Goal: Task Accomplishment & Management: Manage account settings

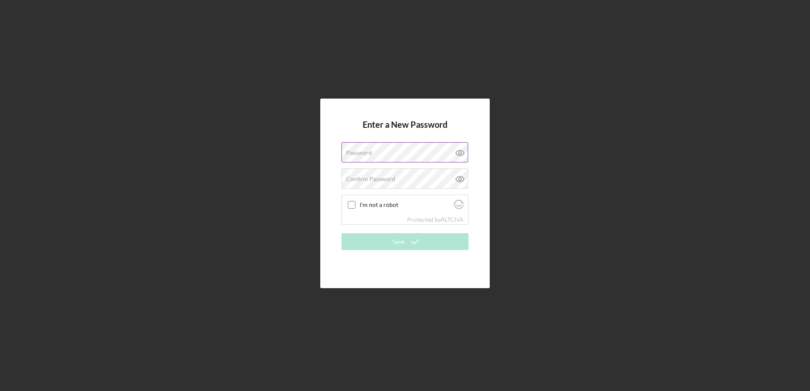
click at [461, 149] on icon at bounding box center [459, 152] width 21 height 21
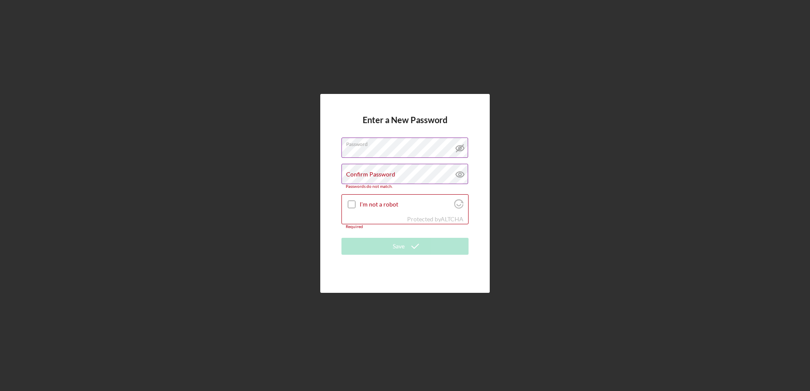
click at [462, 175] on icon at bounding box center [459, 174] width 21 height 21
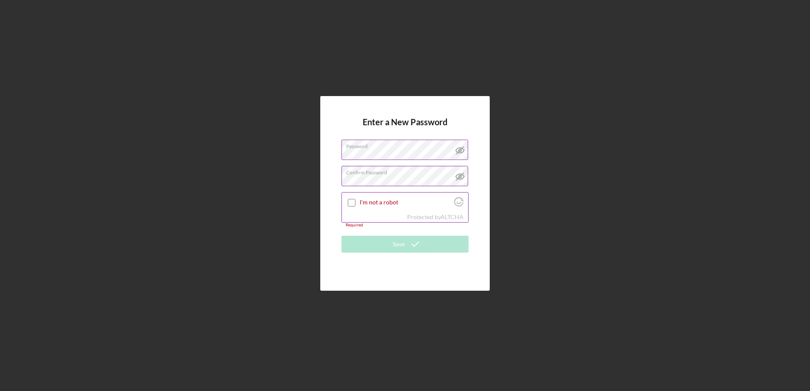
click at [354, 201] on input "I'm not a robot" at bounding box center [352, 203] width 8 height 8
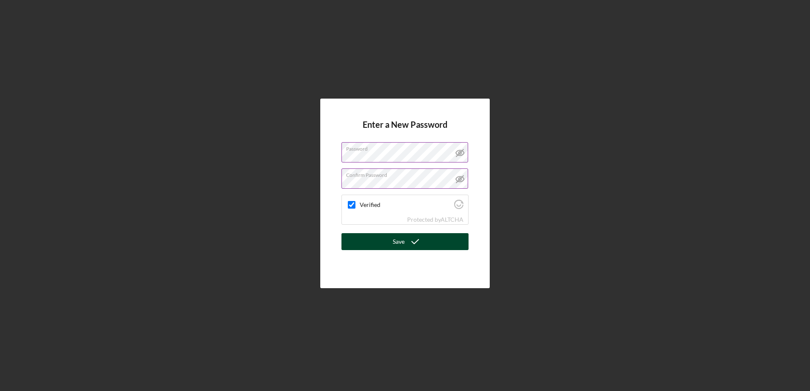
click at [409, 241] on icon "submit" at bounding box center [414, 241] width 21 height 21
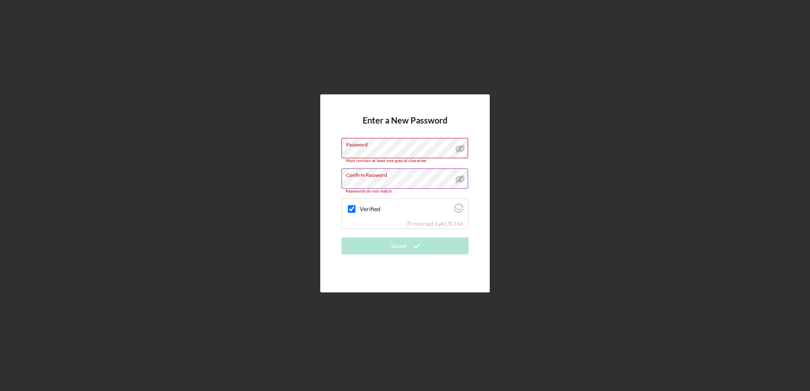
click at [516, 154] on div "Enter a New Password Password Must contain at least one special character. Conf…" at bounding box center [404, 193] width 801 height 387
click at [397, 177] on label "Confirm Password" at bounding box center [407, 173] width 122 height 9
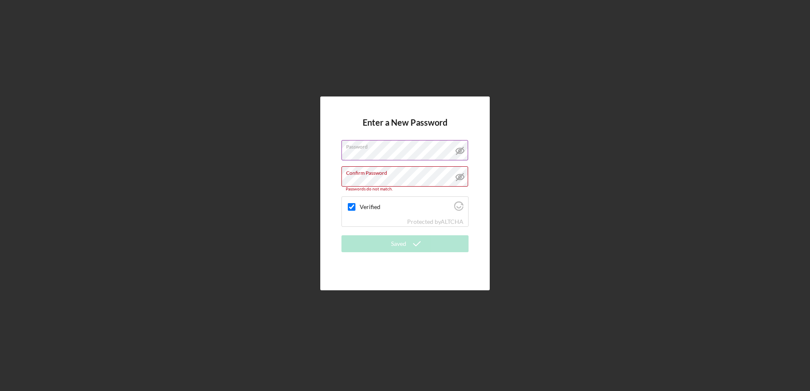
click at [572, 185] on div "Enter a New Password Password Confirm Password Passwords do not match. Verified…" at bounding box center [404, 193] width 801 height 387
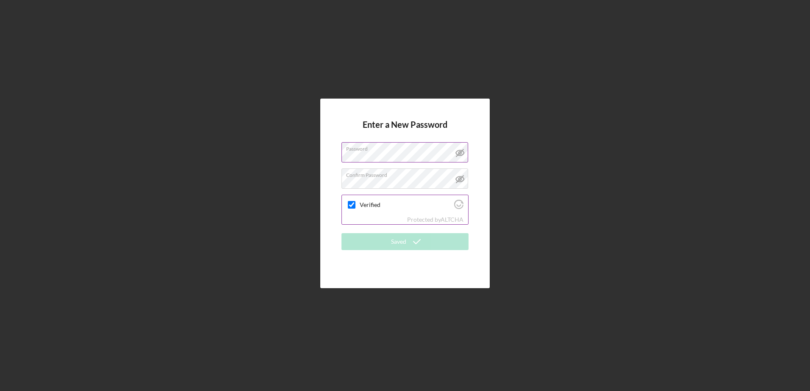
click at [351, 203] on input "Verified" at bounding box center [352, 205] width 8 height 8
click at [616, 230] on div "Enter a New Password Password Confirm Password Verified Protected by ALTCHA Sav…" at bounding box center [404, 193] width 801 height 387
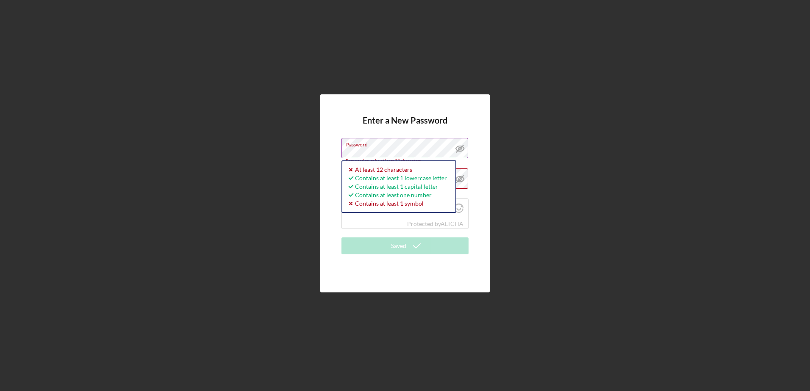
click at [525, 196] on div "Enter a New Password Password Password must be at least 12 characters. Icon/ico…" at bounding box center [404, 193] width 801 height 387
click at [605, 189] on div "Enter a New Password Password Must contain at least one special character. At l…" at bounding box center [404, 193] width 801 height 387
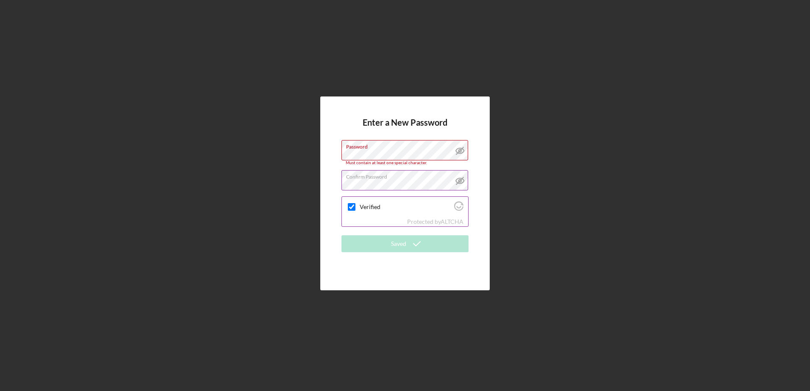
click at [386, 216] on div "Verified" at bounding box center [405, 207] width 126 height 20
click at [213, 122] on div "Enter a New Password Password Must contain at least one special character. Conf…" at bounding box center [404, 193] width 801 height 387
click at [567, 137] on div "Enter a New Password Password Must contain at least one special character. Conf…" at bounding box center [404, 193] width 801 height 387
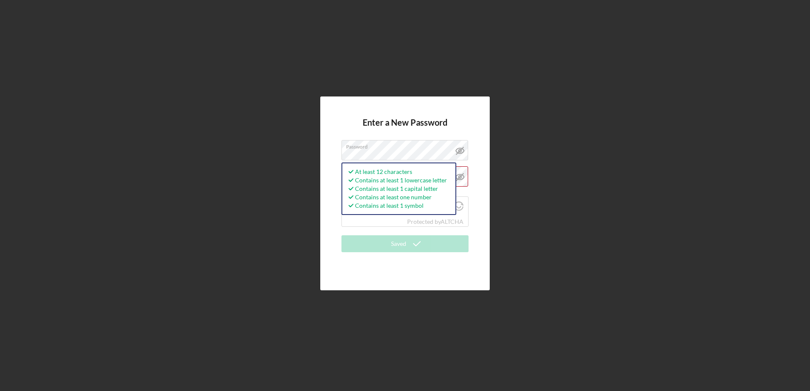
click at [496, 326] on div "Enter a New Password Password At least 12 characters Contains at least 1 lowerc…" at bounding box center [404, 193] width 801 height 387
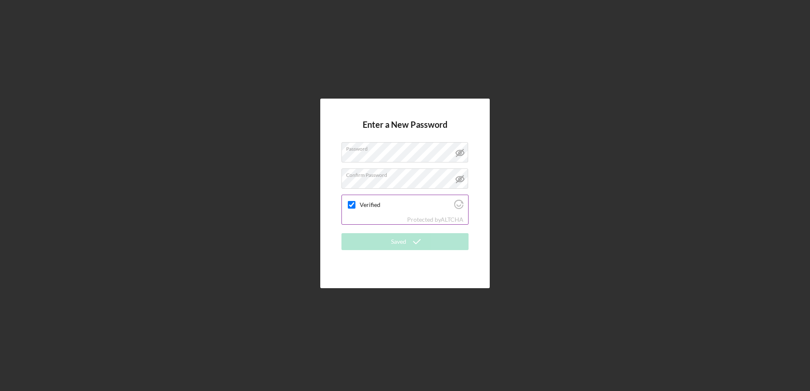
click at [367, 212] on div "Verified" at bounding box center [405, 205] width 126 height 20
click at [351, 202] on input "Verified" at bounding box center [352, 205] width 8 height 8
checkbox input "true"
click at [401, 147] on label "Password" at bounding box center [407, 147] width 122 height 9
click at [211, 225] on div "Enter a New Password Password Confirm Password Verified Protected by ALTCHA Sav…" at bounding box center [404, 193] width 801 height 387
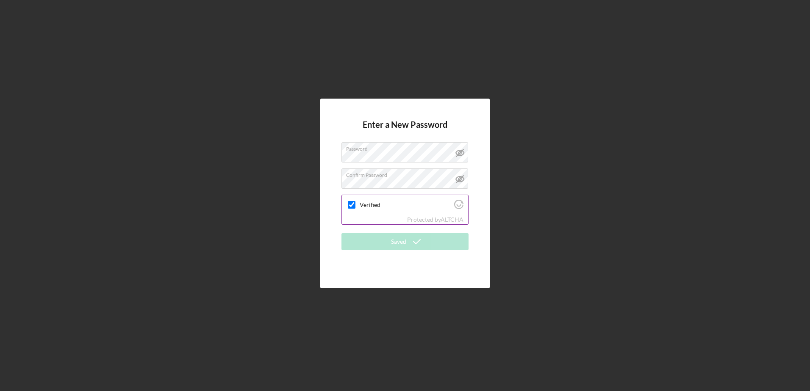
drag, startPoint x: 379, startPoint y: 209, endPoint x: 387, endPoint y: 198, distance: 13.4
click at [387, 198] on div "Verified" at bounding box center [405, 205] width 126 height 20
click at [250, 236] on div "Enter a New Password Password Confirm Password Verified Protected by ALTCHA Sav…" at bounding box center [404, 193] width 801 height 387
click at [389, 117] on div "Enter a New Password Password Confirm Password Verified Protected by ALTCHA Sav…" at bounding box center [404, 194] width 169 height 190
click at [404, 150] on label "Password" at bounding box center [407, 147] width 122 height 9
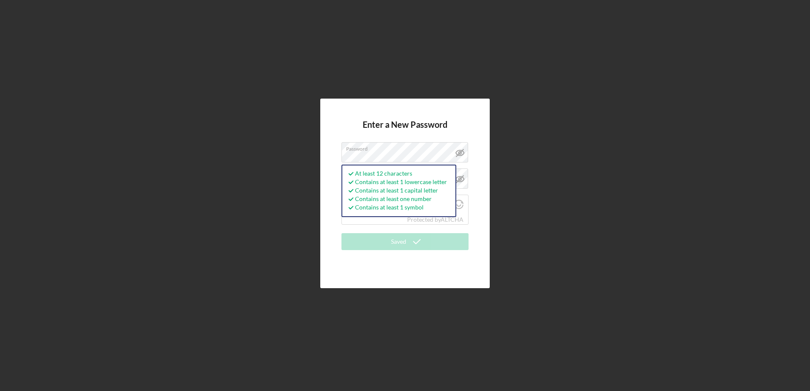
click at [643, 110] on div "Enter a New Password Password At least 12 characters Contains at least 1 lowerc…" at bounding box center [404, 193] width 801 height 387
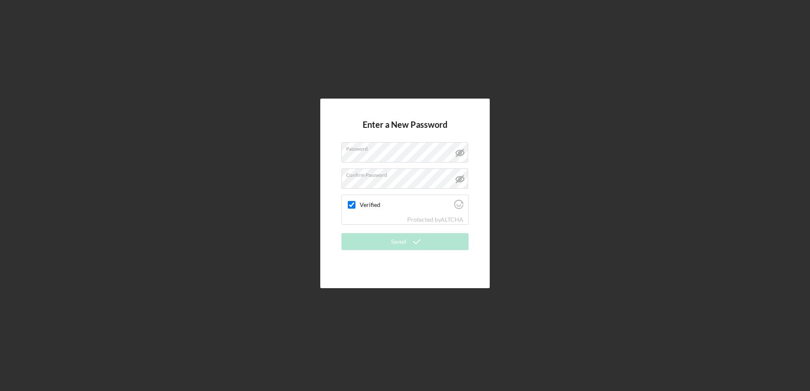
click at [191, 267] on div "Enter a New Password Password Confirm Password Verified Protected by ALTCHA Sav…" at bounding box center [404, 193] width 801 height 387
click at [554, 214] on div "Enter a New Password Password Confirm Password Verified Protected by ALTCHA Sav…" at bounding box center [404, 193] width 801 height 387
click at [466, 109] on div "Enter a New Password Password Confirm Password Verified Protected by ALTCHA Sav…" at bounding box center [404, 194] width 169 height 190
click at [401, 201] on div "Verified" at bounding box center [405, 205] width 126 height 20
click at [651, 123] on div "Enter a New Password Password Confirm Password Verified Protected by ALTCHA Sav…" at bounding box center [404, 193] width 801 height 387
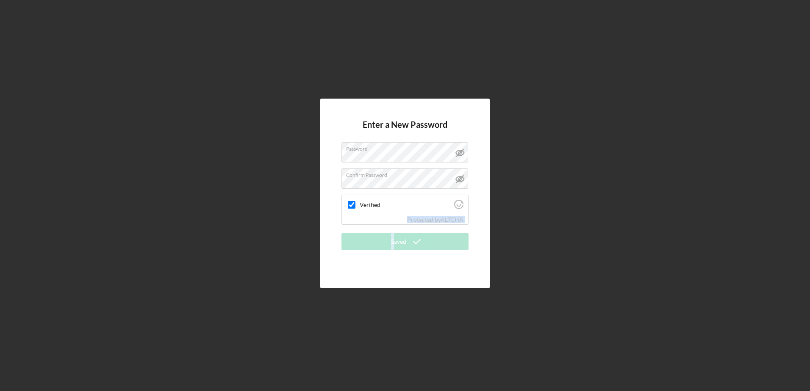
click at [393, 235] on form "Enter a New Password Password Confirm Password Verified Protected by ALTCHA Sav…" at bounding box center [404, 194] width 127 height 148
click at [512, 213] on div "Enter a New Password Password Confirm Password Verified Protected by ALTCHA Sav…" at bounding box center [404, 193] width 801 height 387
click at [579, 127] on div "Enter a New Password Password Confirm Password Verified Protected by ALTCHA Sav…" at bounding box center [404, 193] width 801 height 387
click at [299, 241] on div "Enter a New Password Password Confirm Password Verified Protected by ALTCHA Sav…" at bounding box center [404, 193] width 801 height 387
drag, startPoint x: 530, startPoint y: 244, endPoint x: 521, endPoint y: 243, distance: 8.9
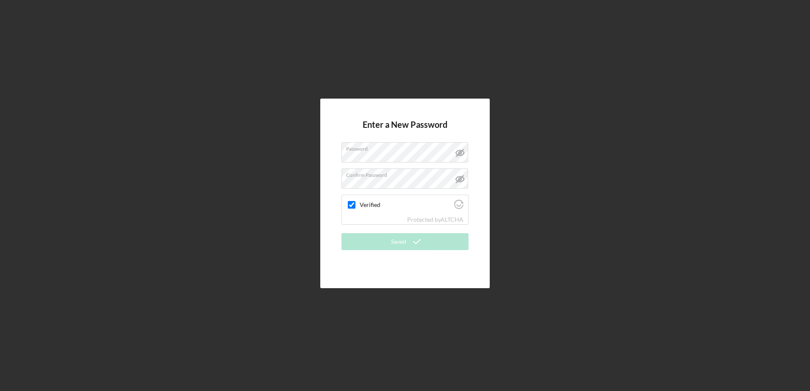
click at [531, 244] on div "Enter a New Password Password Confirm Password Verified Protected by ALTCHA Sav…" at bounding box center [404, 193] width 801 height 387
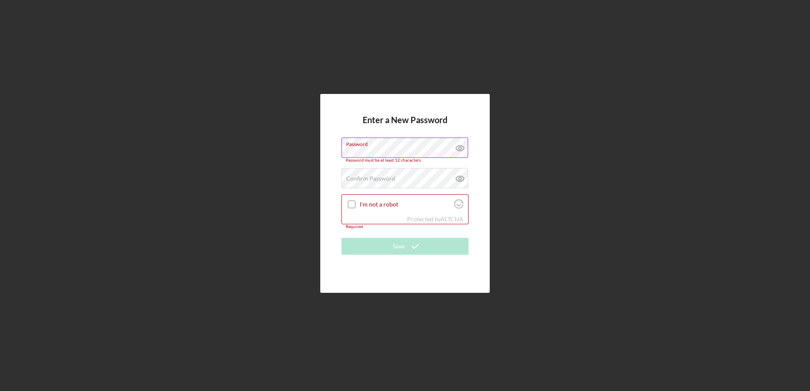
click at [464, 150] on icon at bounding box center [459, 148] width 21 height 21
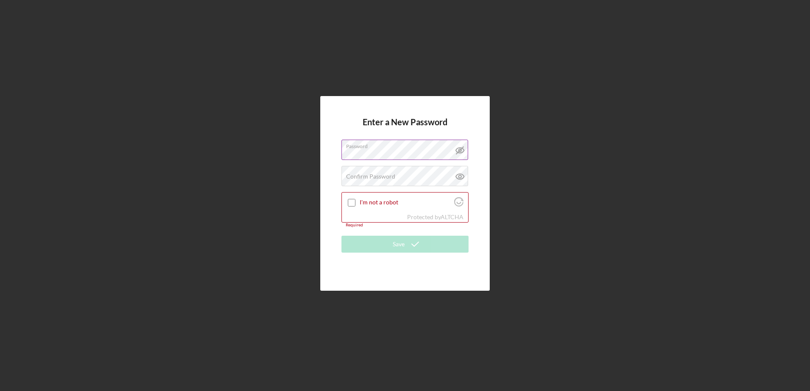
click at [510, 225] on div "Enter a New Password Password Confirm Password Passwords do not match. I'm not …" at bounding box center [404, 193] width 801 height 387
click at [460, 177] on icon at bounding box center [459, 176] width 21 height 21
click at [600, 182] on div "Enter a New Password Password Confirm Password I'm not a robot Protected by ALT…" at bounding box center [404, 193] width 801 height 387
click at [351, 204] on input "I'm not a robot" at bounding box center [352, 203] width 8 height 8
checkbox input "true"
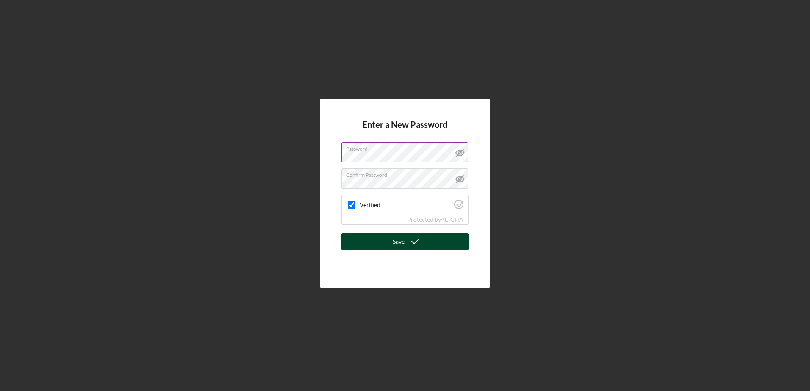
click at [390, 241] on button "Save" at bounding box center [404, 241] width 127 height 17
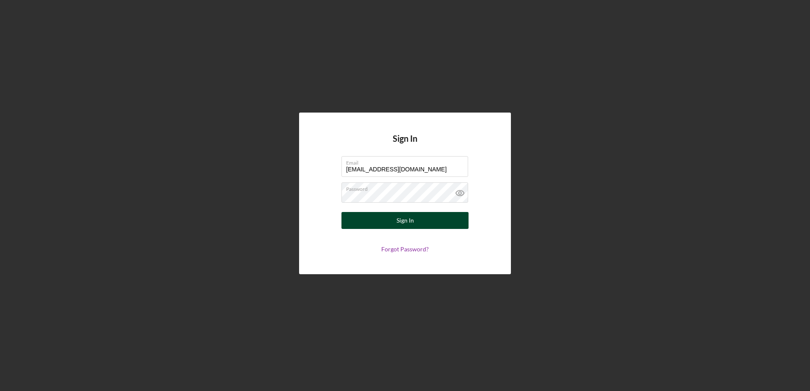
click at [457, 221] on button "Sign In" at bounding box center [404, 220] width 127 height 17
click at [428, 170] on input "[EMAIL_ADDRESS][DOMAIN_NAME]" at bounding box center [404, 166] width 127 height 20
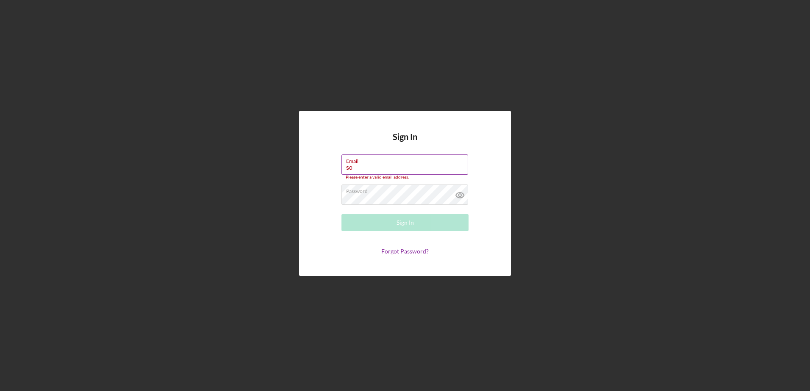
type input "s"
type input "Blackwell#4968"
click at [569, 160] on div "Sign In Email Blackwell#4968 Please enter a valid email address. Password Sign …" at bounding box center [404, 193] width 801 height 387
click at [459, 193] on icon at bounding box center [460, 196] width 8 height 6
click at [406, 210] on form "Email Blackwell#4968 Please enter a valid email address. Password Sign In Forgo…" at bounding box center [404, 205] width 169 height 101
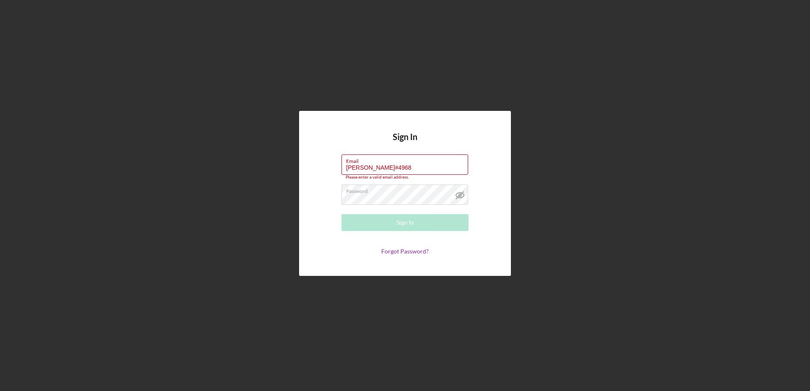
click at [299, 299] on div "Sign In Email Blackwell#4968 Please enter a valid email address. Password Sign …" at bounding box center [404, 193] width 801 height 387
click at [531, 181] on div "Sign In Email Blackwell#4968 Please enter a valid email address. Password Sign …" at bounding box center [404, 193] width 801 height 387
click at [127, 228] on div "Sign In Email Blackwell#4968 Please enter a valid email address. Password Sign …" at bounding box center [404, 193] width 801 height 387
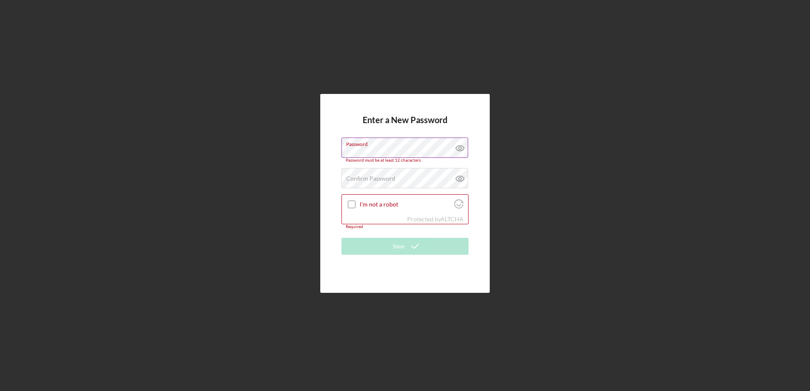
click at [460, 149] on icon at bounding box center [459, 148] width 21 height 21
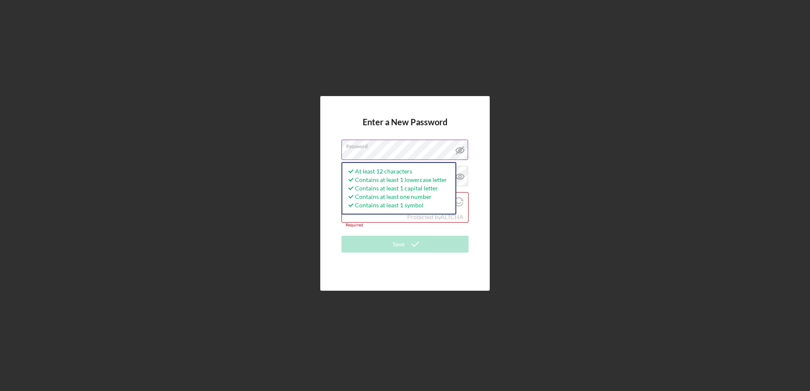
click at [540, 166] on div "Enter a New Password Password At least 12 characters Contains at least 1 lowerc…" at bounding box center [404, 193] width 801 height 387
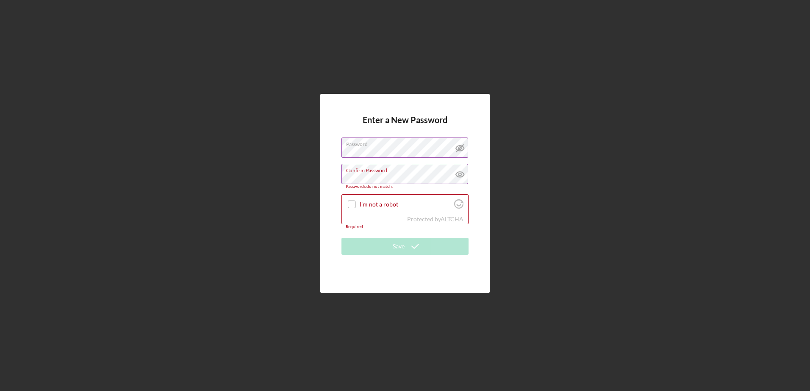
click at [462, 173] on icon at bounding box center [459, 174] width 21 height 21
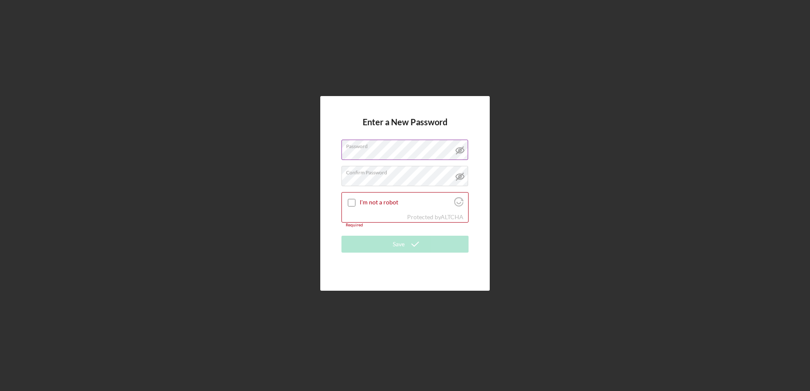
click at [684, 191] on div "Enter a New Password Password Confirm Password I'm not a robot Protected by ALT…" at bounding box center [404, 193] width 801 height 387
click at [350, 202] on input "I'm not a robot" at bounding box center [352, 203] width 8 height 8
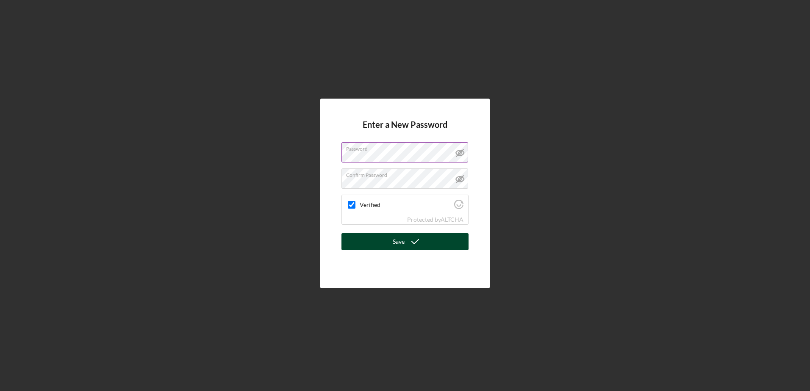
click at [373, 238] on button "Save" at bounding box center [404, 241] width 127 height 17
checkbox input "true"
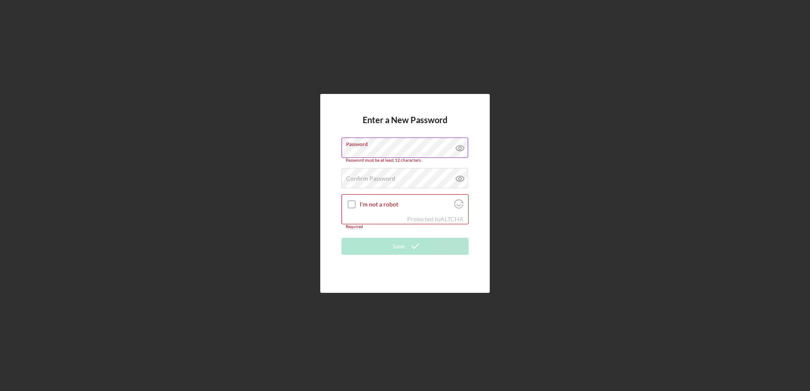
click at [459, 151] on g at bounding box center [460, 149] width 8 height 6
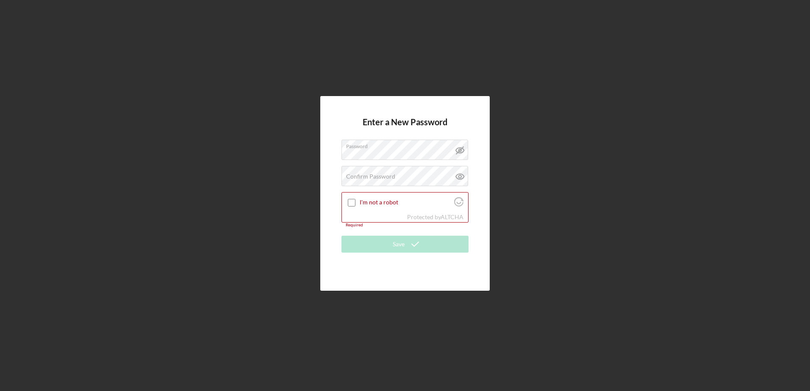
click at [724, 112] on div "Enter a New Password Password Confirm Password Passwords do not match. I'm not …" at bounding box center [404, 193] width 801 height 387
click at [450, 171] on div "Confirm Password Passwords do not match." at bounding box center [404, 176] width 127 height 21
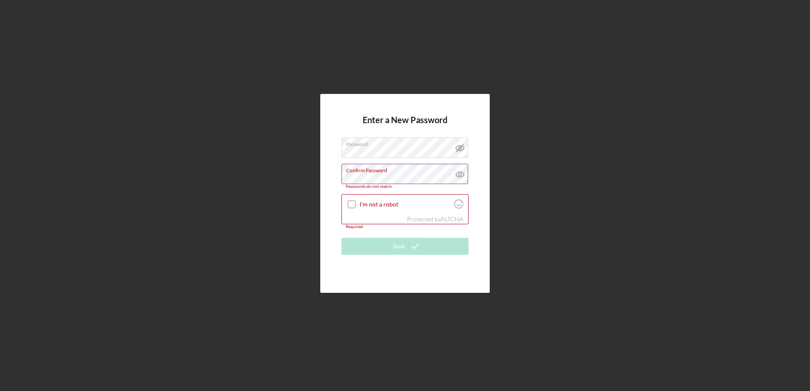
click at [460, 176] on icon at bounding box center [459, 174] width 3 height 3
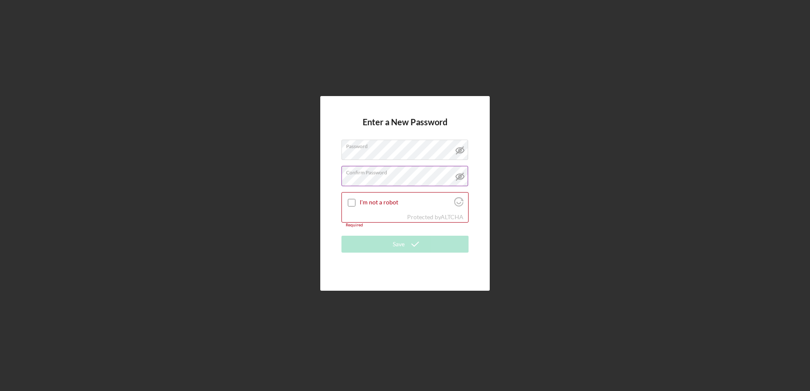
click at [495, 179] on div "Enter a New Password Password Confirm Password I'm not a robot Protected by ALT…" at bounding box center [404, 193] width 801 height 387
click at [351, 202] on input "I'm not a robot" at bounding box center [352, 203] width 8 height 8
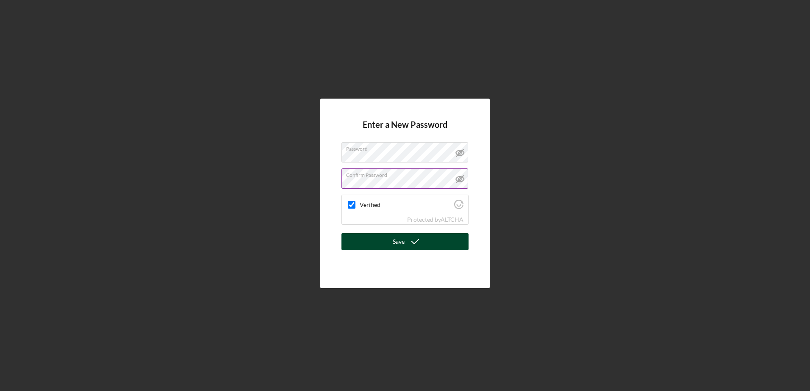
click at [431, 242] on button "Save" at bounding box center [404, 241] width 127 height 17
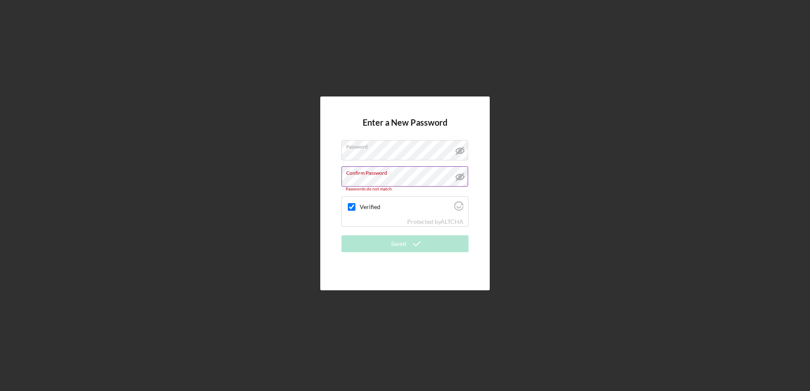
click at [568, 168] on div "Enter a New Password Password Confirm Password Passwords do not match. Verified…" at bounding box center [404, 193] width 801 height 387
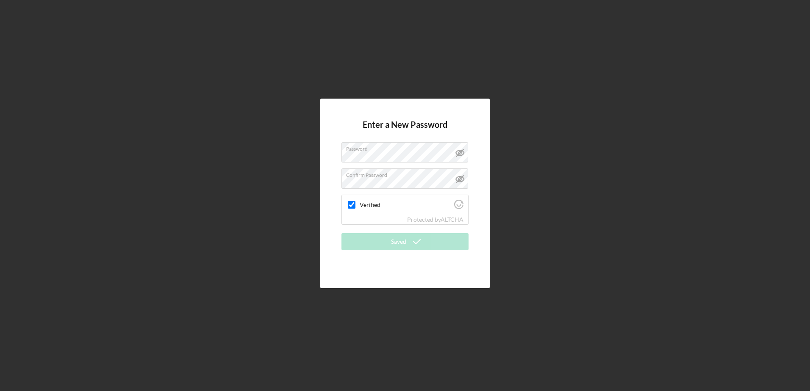
click at [750, 180] on div "Enter a New Password Password Confirm Password Verified Protected by ALTCHA Sav…" at bounding box center [404, 193] width 801 height 387
click at [365, 209] on div "Verified" at bounding box center [405, 205] width 126 height 20
click at [350, 207] on input "Verified" at bounding box center [352, 205] width 8 height 8
click at [350, 205] on input "Verified" at bounding box center [352, 205] width 8 height 8
checkbox input "true"
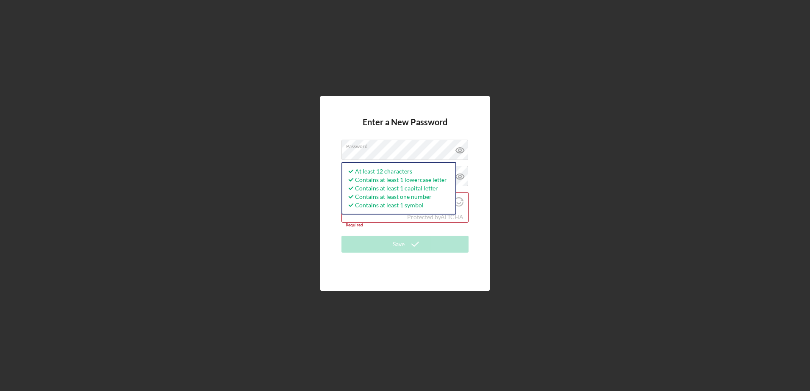
click at [530, 146] on div "Enter a New Password Password At least 12 characters Contains at least 1 lowerc…" at bounding box center [404, 193] width 801 height 387
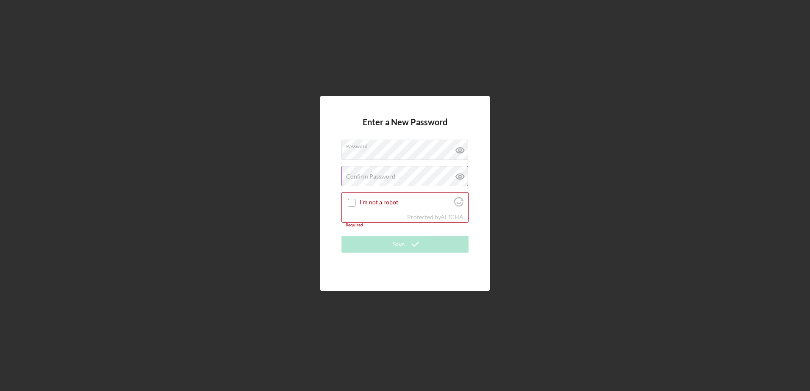
click at [459, 175] on icon at bounding box center [459, 176] width 3 height 3
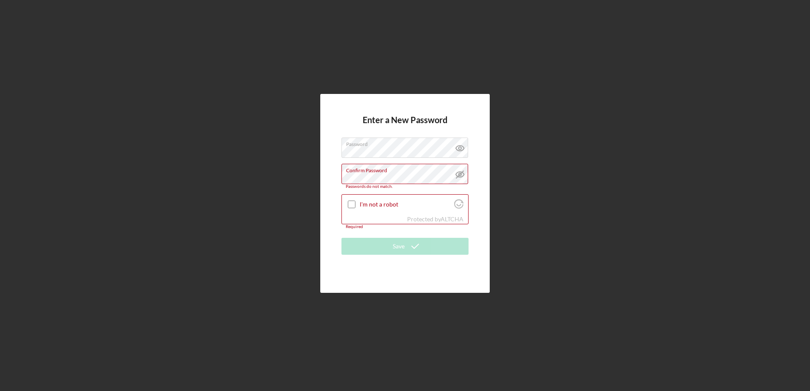
click at [630, 207] on div "Enter a New Password Password Confirm Password Passwords do not match. I'm not …" at bounding box center [404, 193] width 801 height 387
click at [460, 147] on icon at bounding box center [459, 148] width 3 height 3
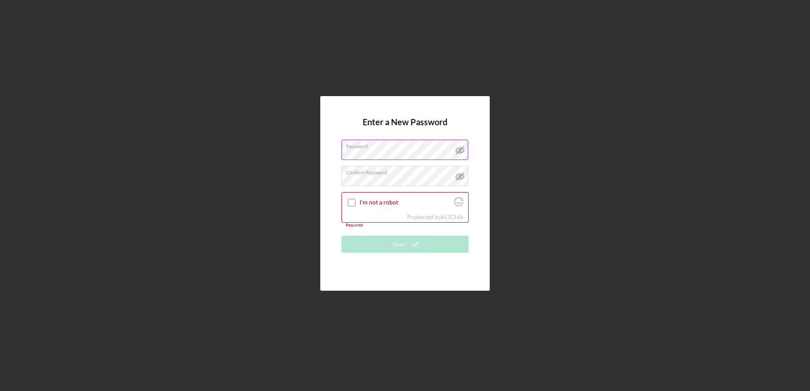
click at [767, 223] on div "Enter a New Password Password Confirm Password I'm not a robot Protected by ALT…" at bounding box center [404, 193] width 801 height 387
click at [351, 200] on input "I'm not a robot" at bounding box center [352, 203] width 8 height 8
checkbox input "true"
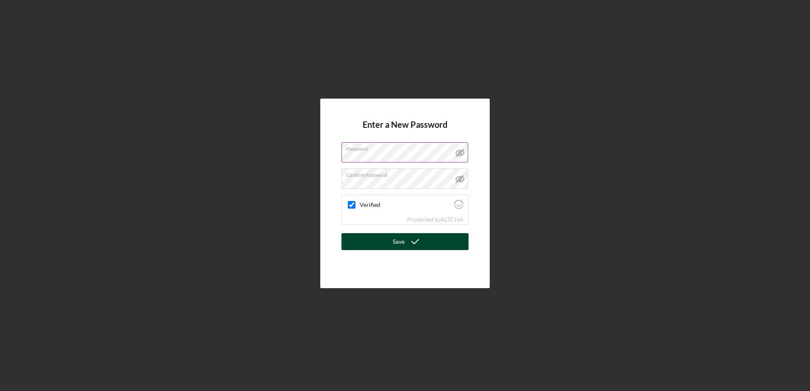
click at [365, 239] on button "Save" at bounding box center [404, 241] width 127 height 17
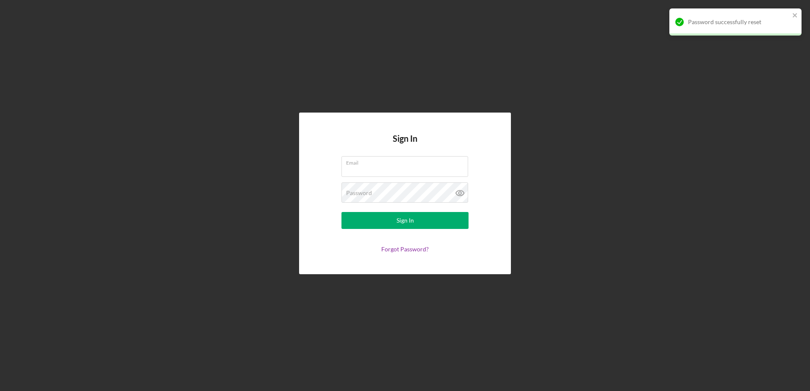
type input "[EMAIL_ADDRESS][DOMAIN_NAME]"
